Goal: Contribute content

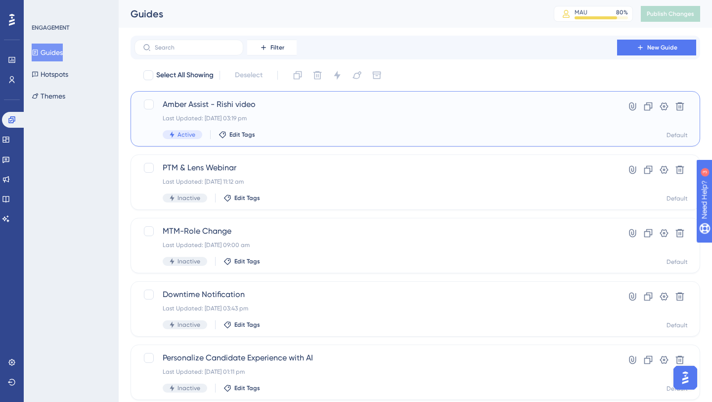
click at [253, 106] on span "Amber Assist - Rishi video" at bounding box center [376, 104] width 426 height 12
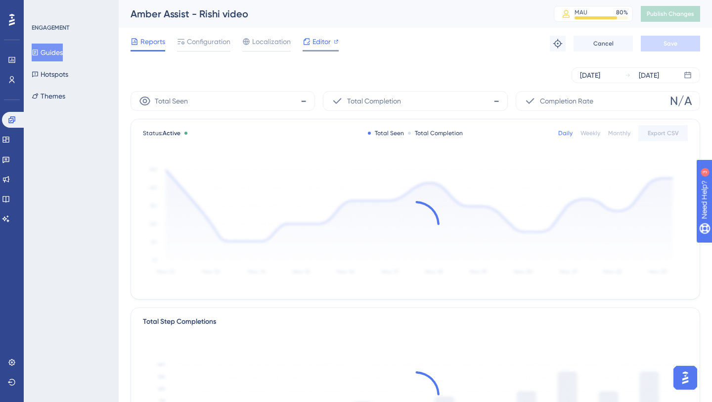
click at [320, 45] on span "Editor" at bounding box center [322, 42] width 18 height 12
click at [664, 13] on button "Publish Changes" at bounding box center [670, 14] width 59 height 16
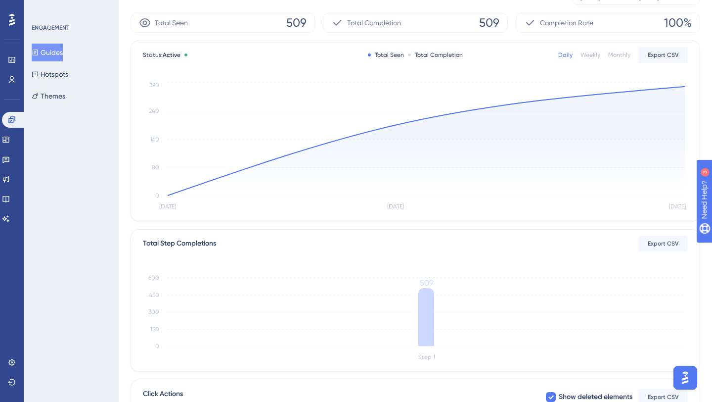
scroll to position [225, 0]
